Goal: Task Accomplishment & Management: Complete application form

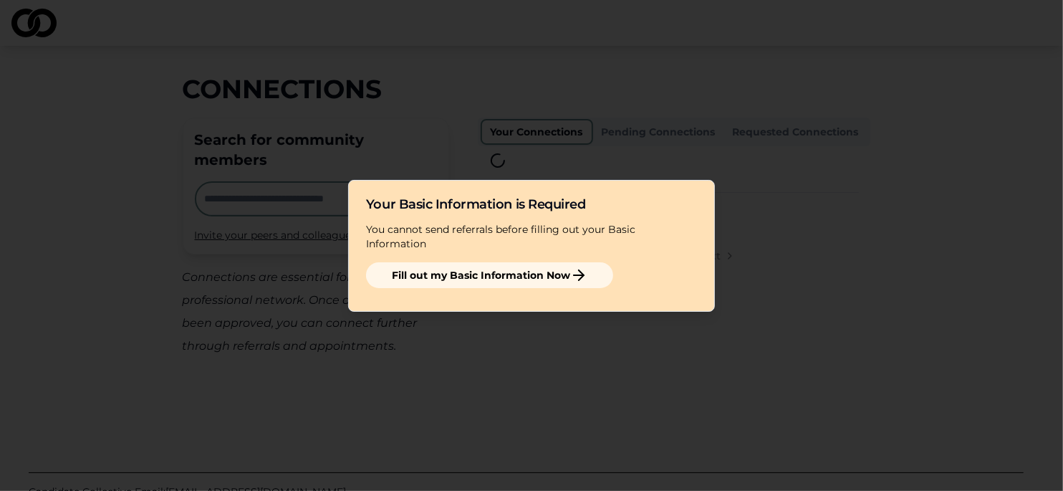
click at [492, 271] on button "Fill out my Basic Information Now" at bounding box center [489, 275] width 247 height 26
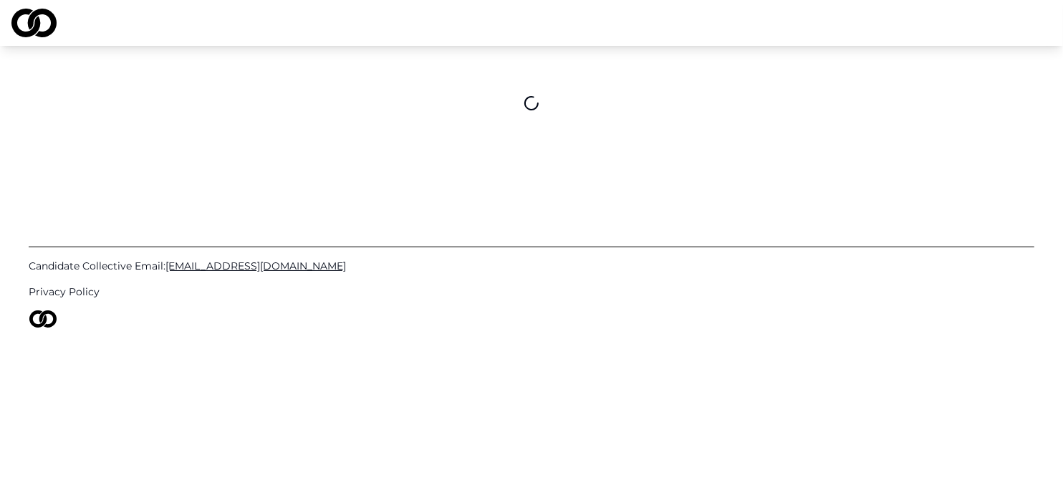
click at [995, 406] on div "Candidate Collective Email: [EMAIL_ADDRESS][DOMAIN_NAME] Privacy Policy" at bounding box center [531, 245] width 1063 height 491
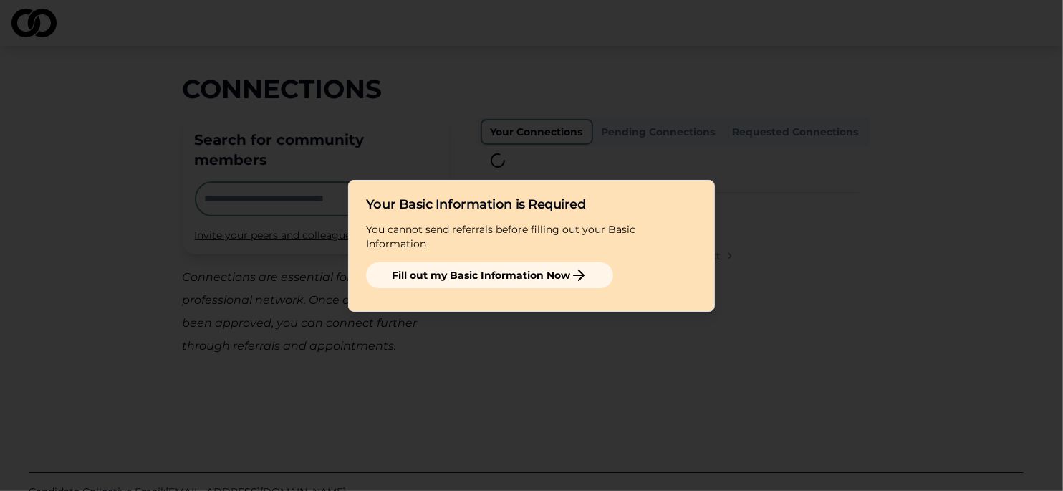
click at [558, 269] on button "Fill out my Basic Information Now" at bounding box center [489, 275] width 247 height 26
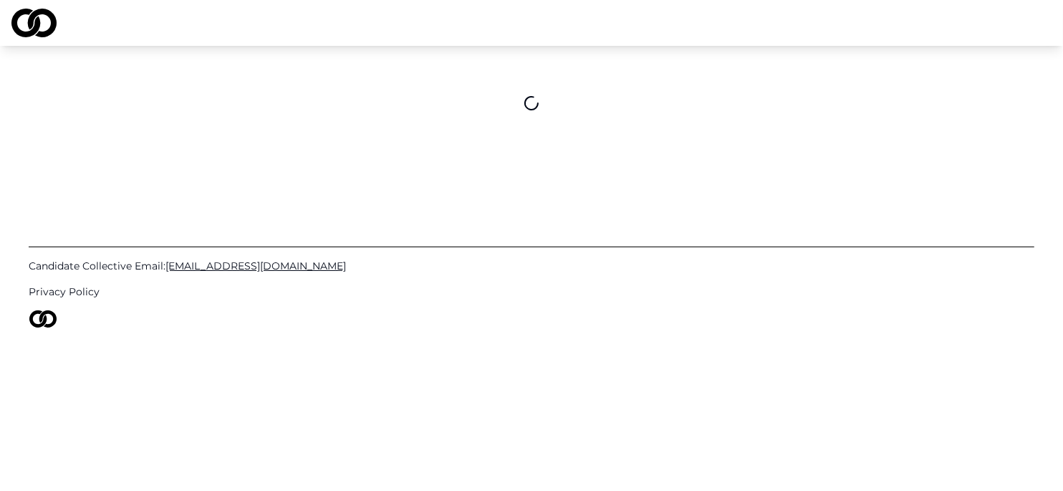
click at [639, 384] on div "Candidate Collective Email: Info@CandidateCollective.com Privacy Policy" at bounding box center [532, 278] width 1006 height 236
click at [944, 395] on div "Candidate Collective Email: Info@CandidateCollective.com Privacy Policy" at bounding box center [532, 278] width 1006 height 236
